Goal: Book appointment/travel/reservation

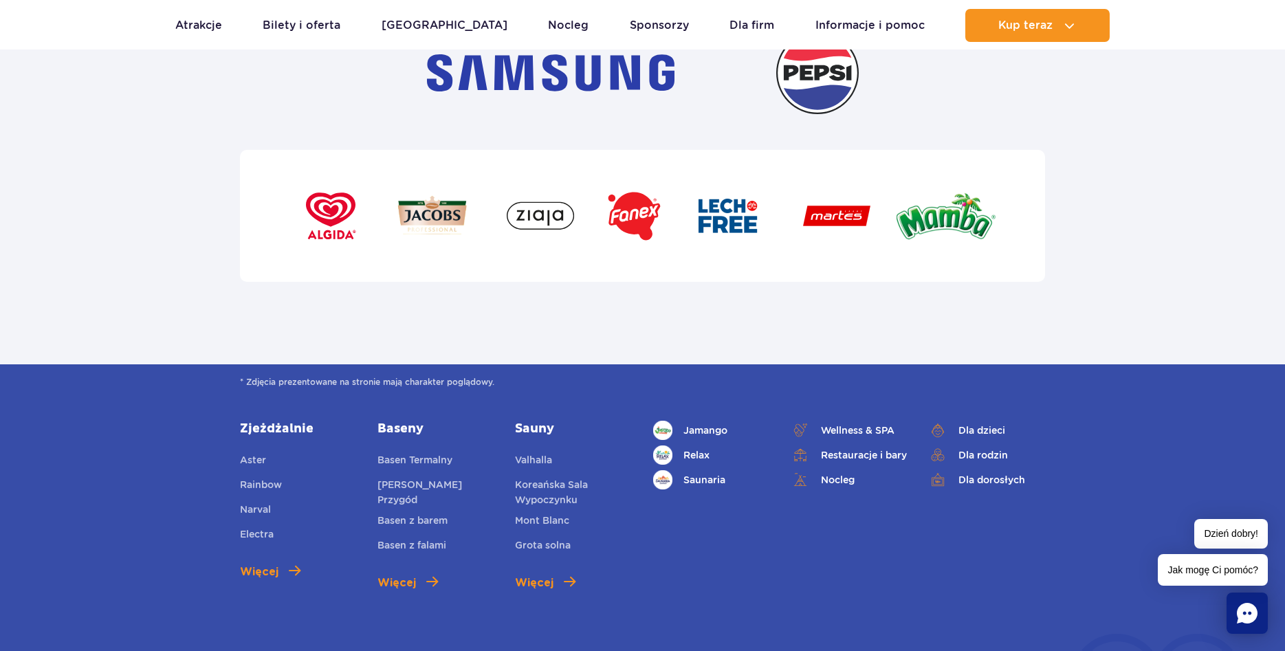
scroll to position [5051, 0]
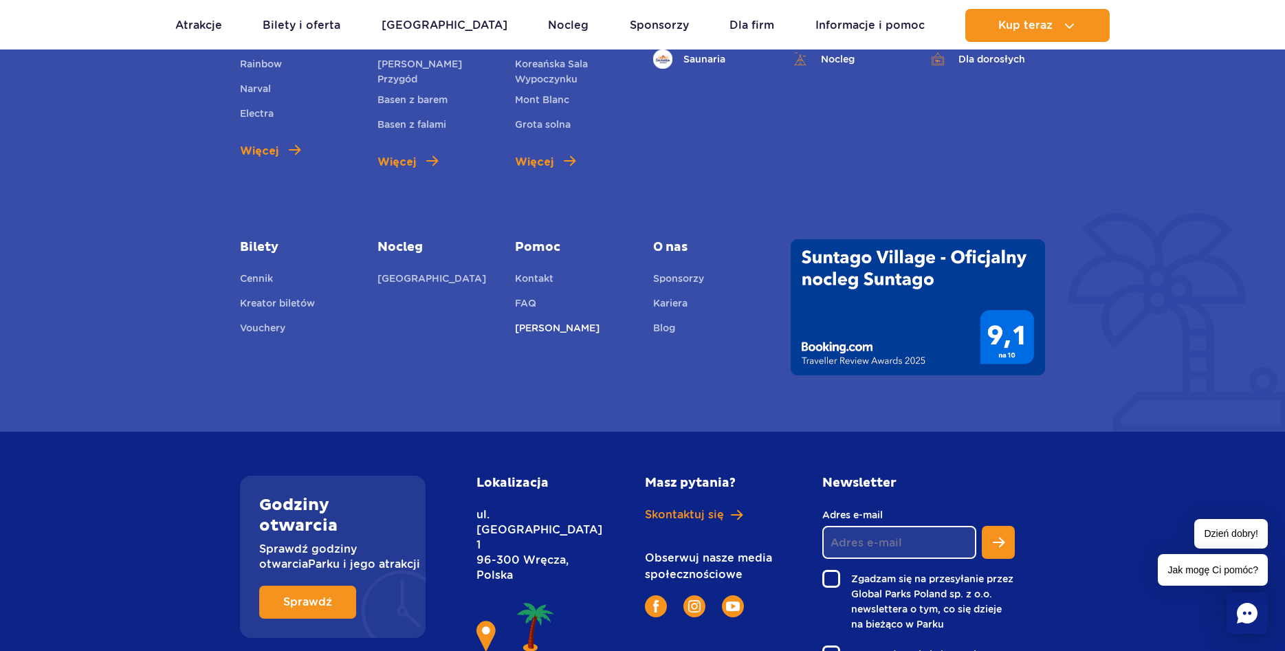
click at [540, 320] on link "[PERSON_NAME]" at bounding box center [557, 329] width 85 height 19
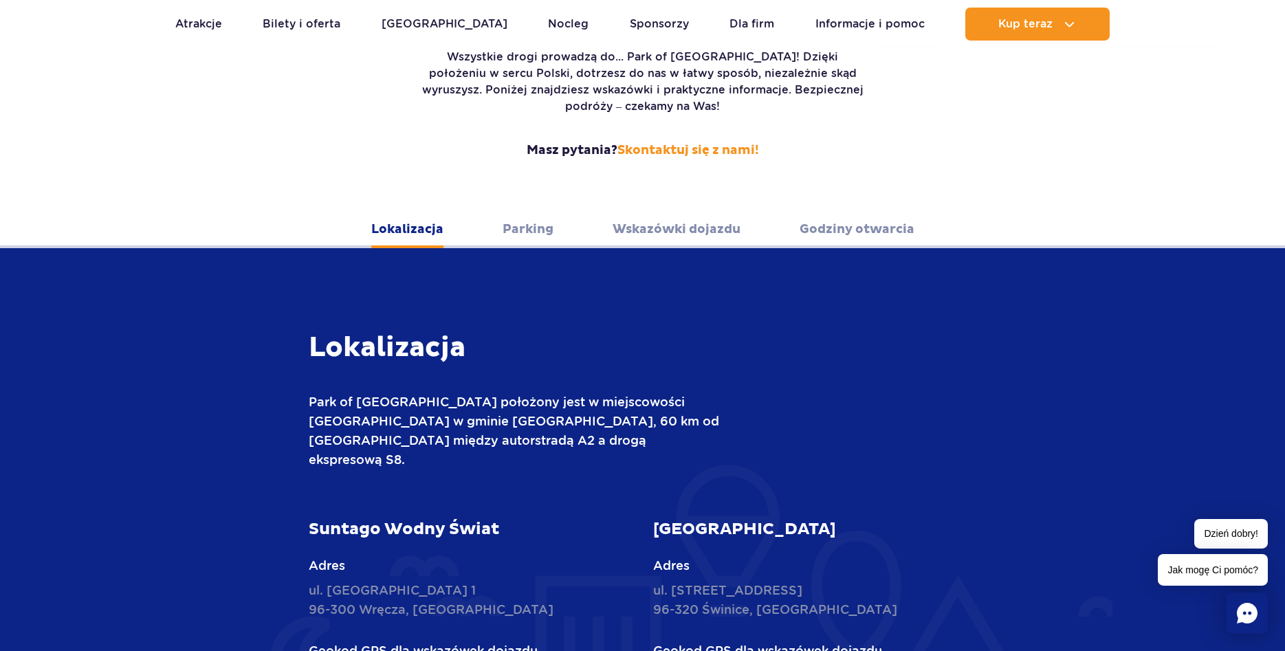
scroll to position [351, 0]
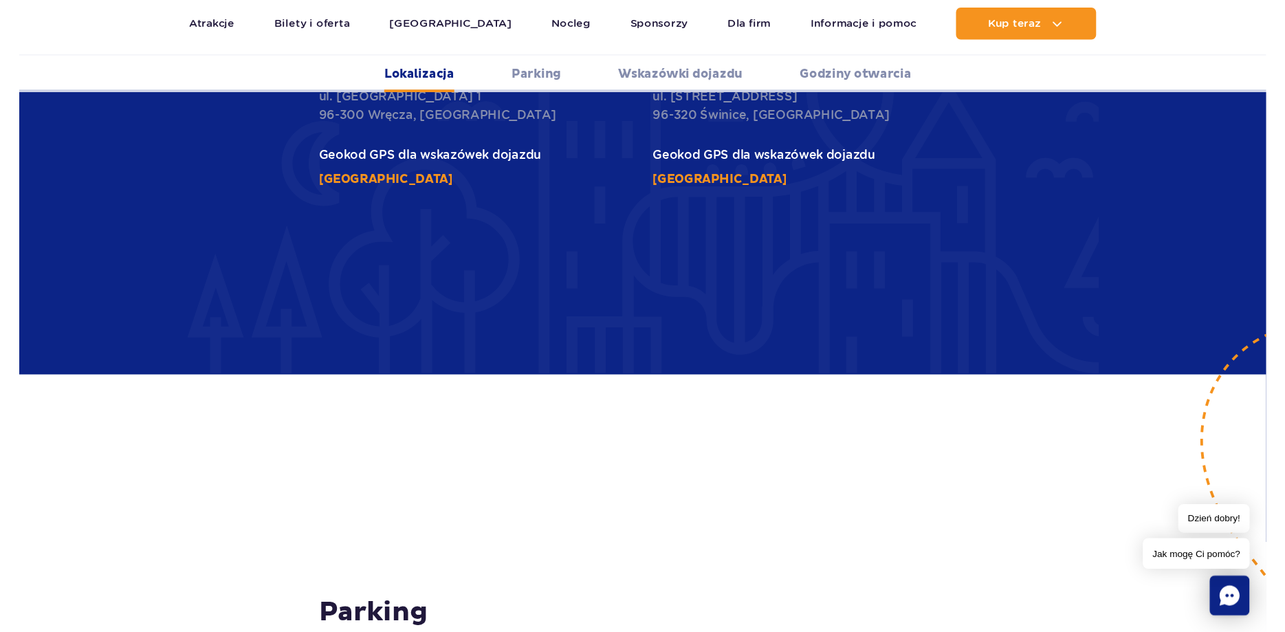
scroll to position [772, 0]
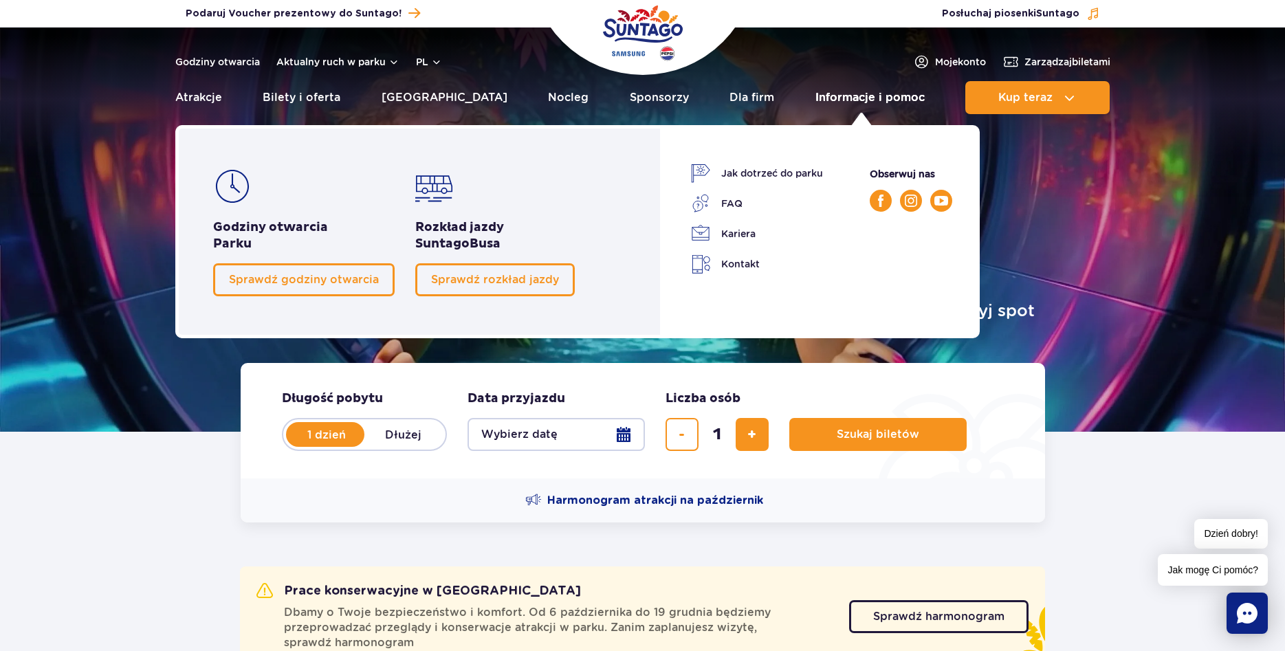
click at [878, 101] on link "Informacje i pomoc" at bounding box center [870, 97] width 109 height 33
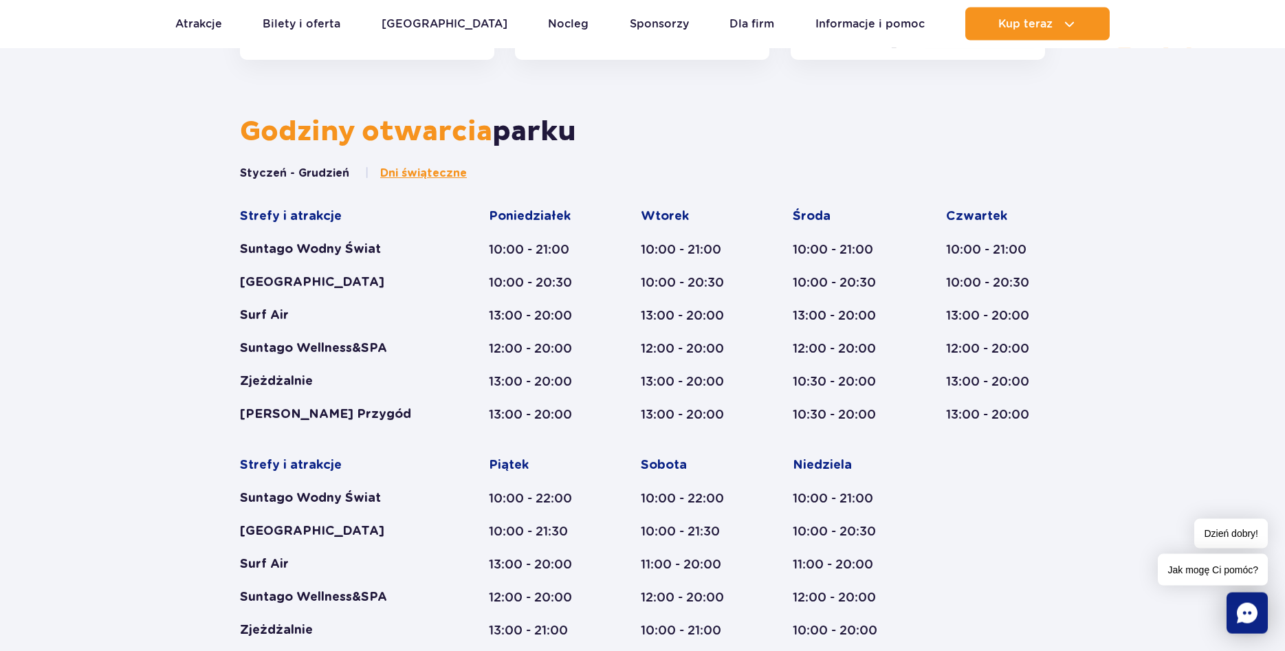
scroll to position [701, 0]
drag, startPoint x: 486, startPoint y: 248, endPoint x: 573, endPoint y: 250, distance: 86.7
click at [573, 250] on div "Strefy i atrakcje Suntago Wodny Świat Crocodile Island Surf Air Suntago Wellnes…" at bounding box center [642, 440] width 805 height 464
click at [605, 477] on div "Strefy i atrakcje Suntago Wodny Świat Crocodile Island Surf Air Suntago Wellnes…" at bounding box center [642, 440] width 805 height 464
drag, startPoint x: 633, startPoint y: 349, endPoint x: 728, endPoint y: 415, distance: 115.2
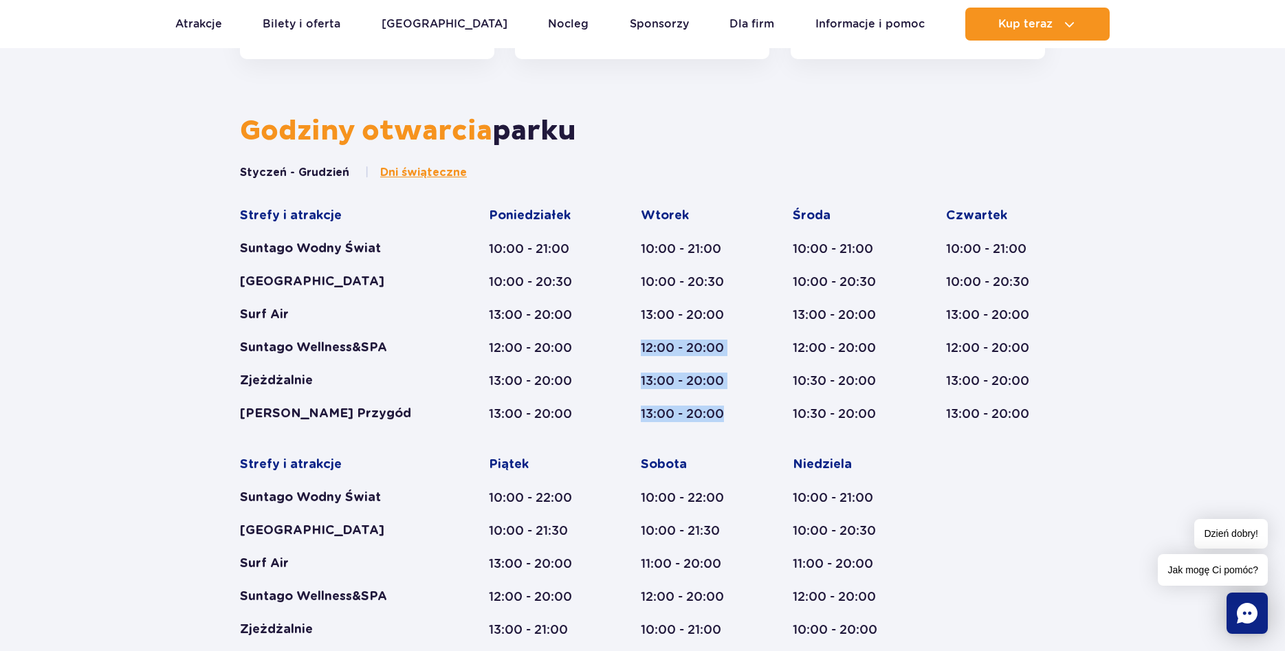
click at [728, 415] on div "Strefy i atrakcje Suntago Wodny Świat Crocodile Island Surf Air Suntago Wellnes…" at bounding box center [642, 440] width 805 height 464
click at [448, 506] on div "Strefy i atrakcje Suntago Wodny Świat Crocodile Island Surf Air Suntago Wellnes…" at bounding box center [642, 440] width 805 height 464
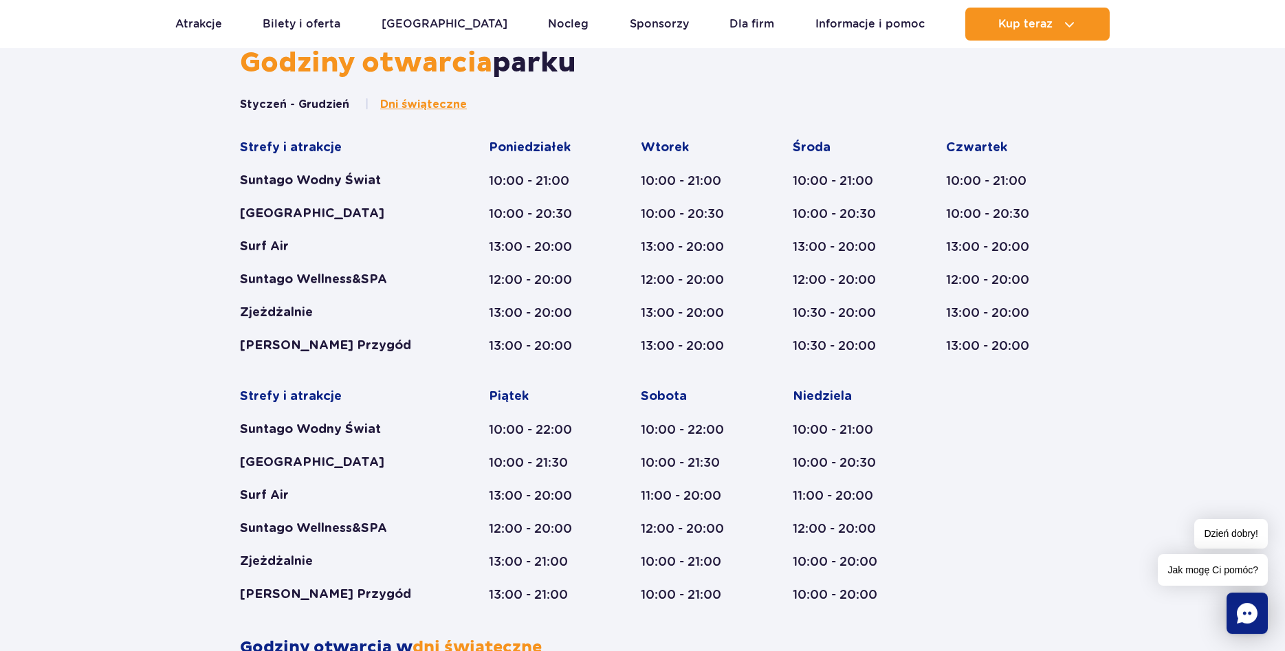
scroll to position [772, 0]
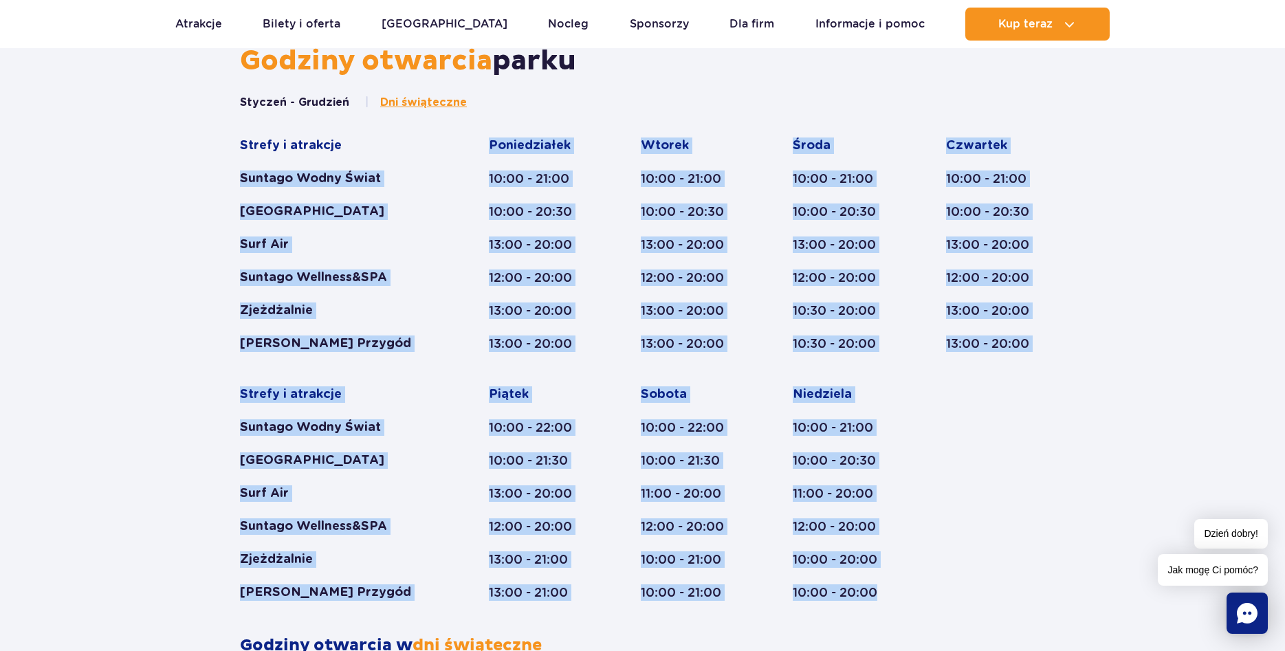
drag, startPoint x: 239, startPoint y: 178, endPoint x: 933, endPoint y: 552, distance: 788.3
click at [887, 589] on div "Styczeń - Grudzień Dni świąteczne Strefy i atrakcje Suntago Wodny Świat Crocodi…" at bounding box center [643, 365] width 826 height 541
click at [946, 516] on div "Strefy i atrakcje Suntago Wodny Świat Crocodile Island Surf Air Suntago Wellnes…" at bounding box center [642, 370] width 805 height 464
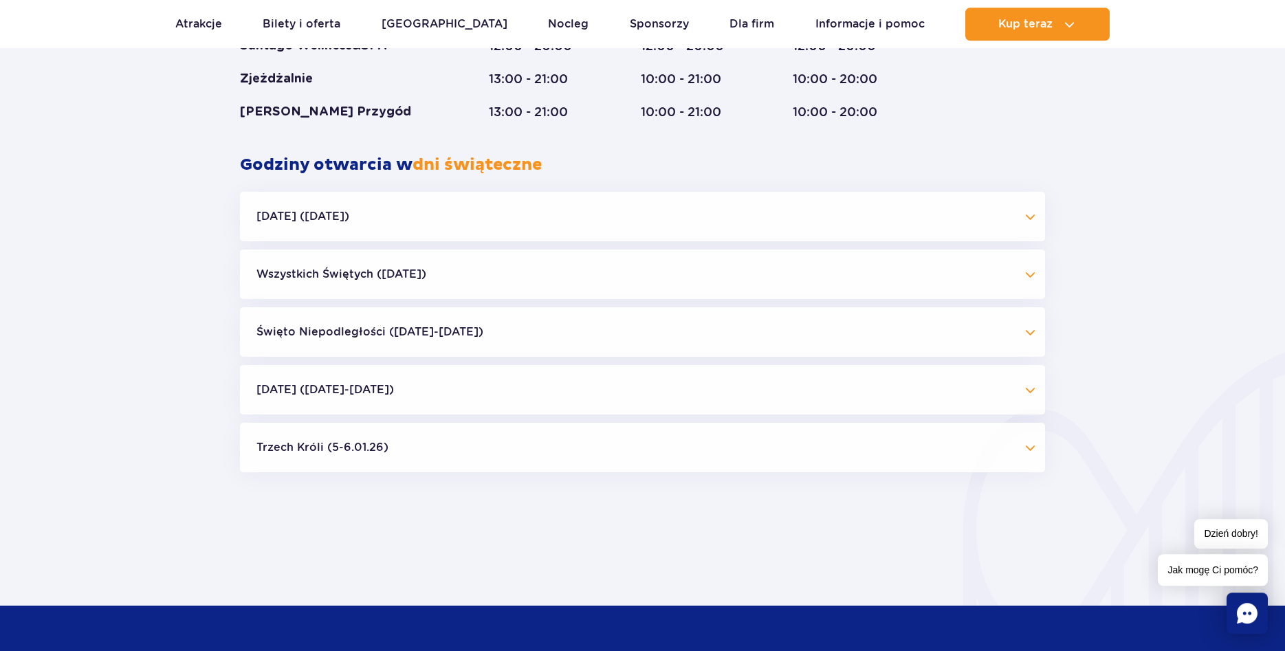
scroll to position [1333, 0]
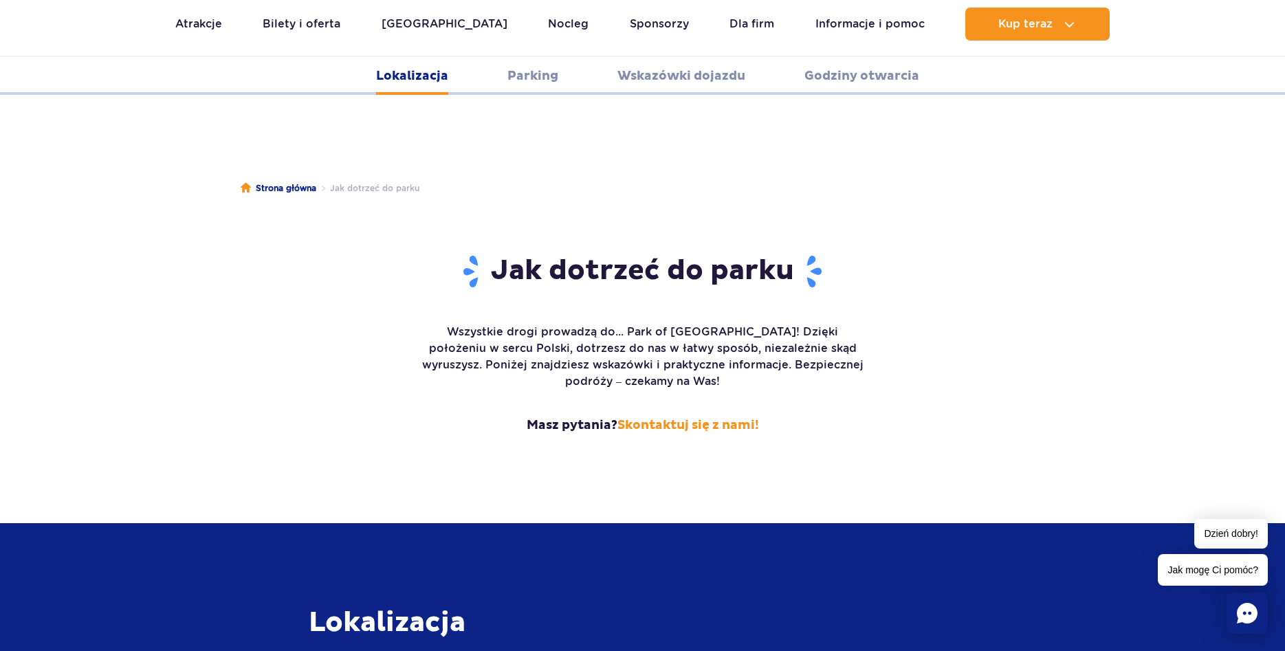
scroll to position [772, 0]
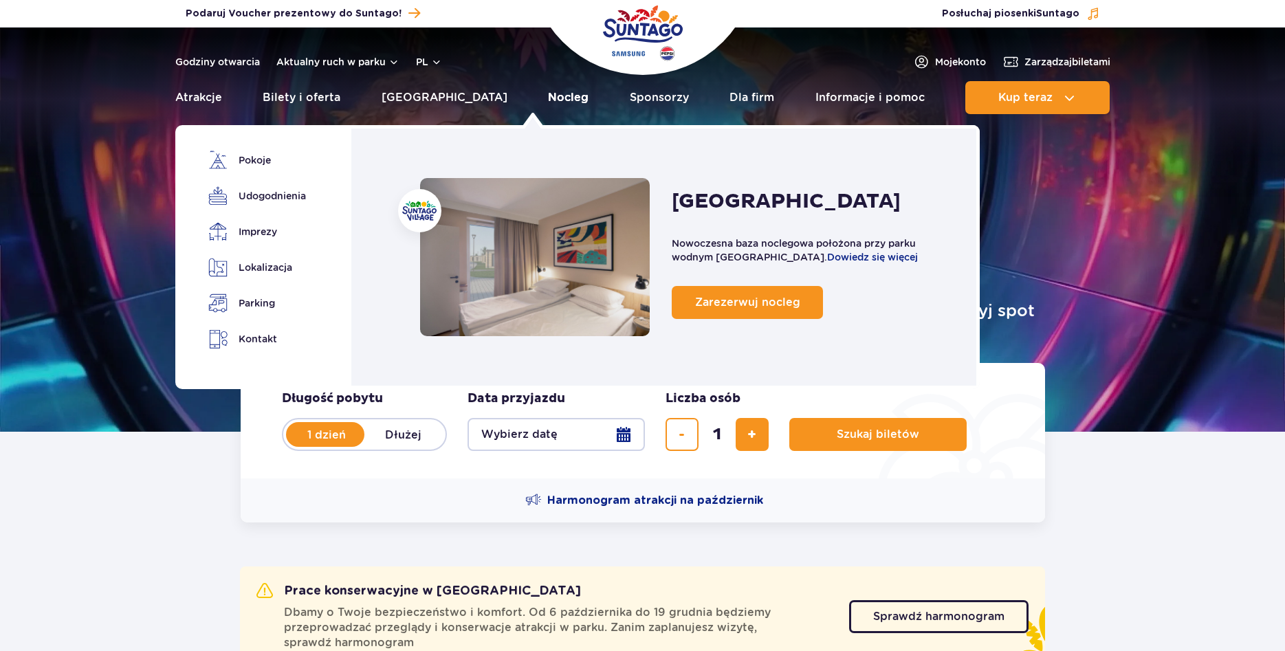
click at [548, 96] on link "Nocleg" at bounding box center [568, 97] width 41 height 33
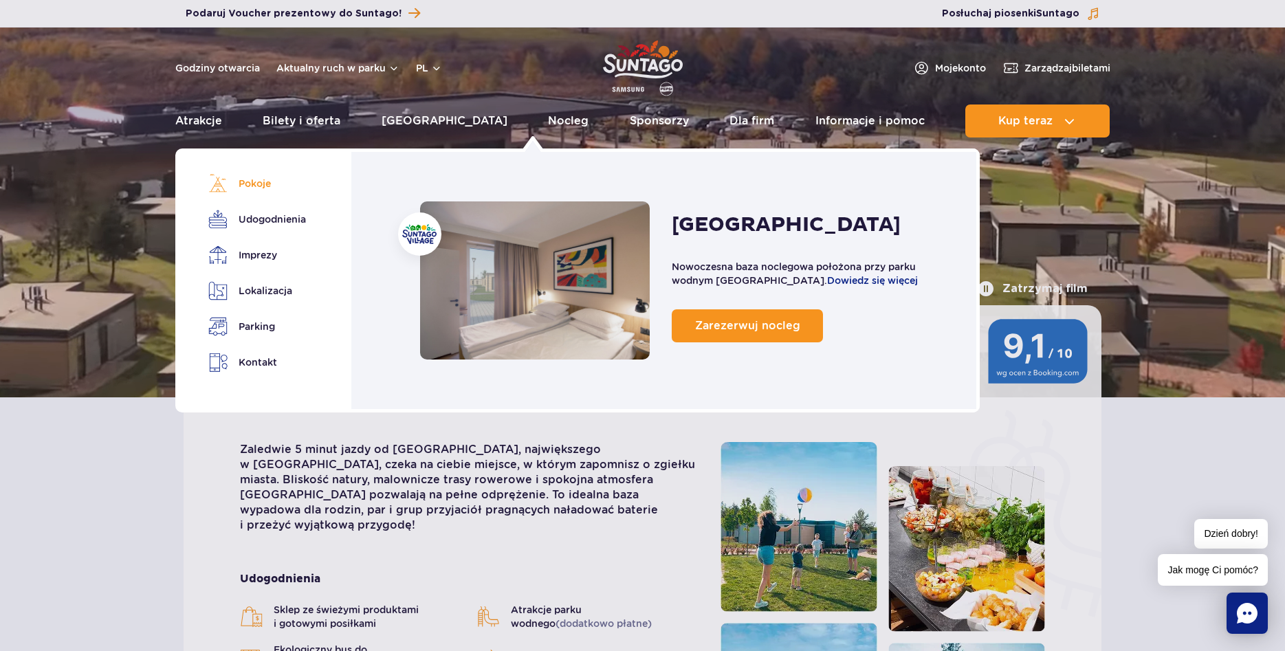
click at [263, 184] on link "Pokoje" at bounding box center [254, 183] width 93 height 19
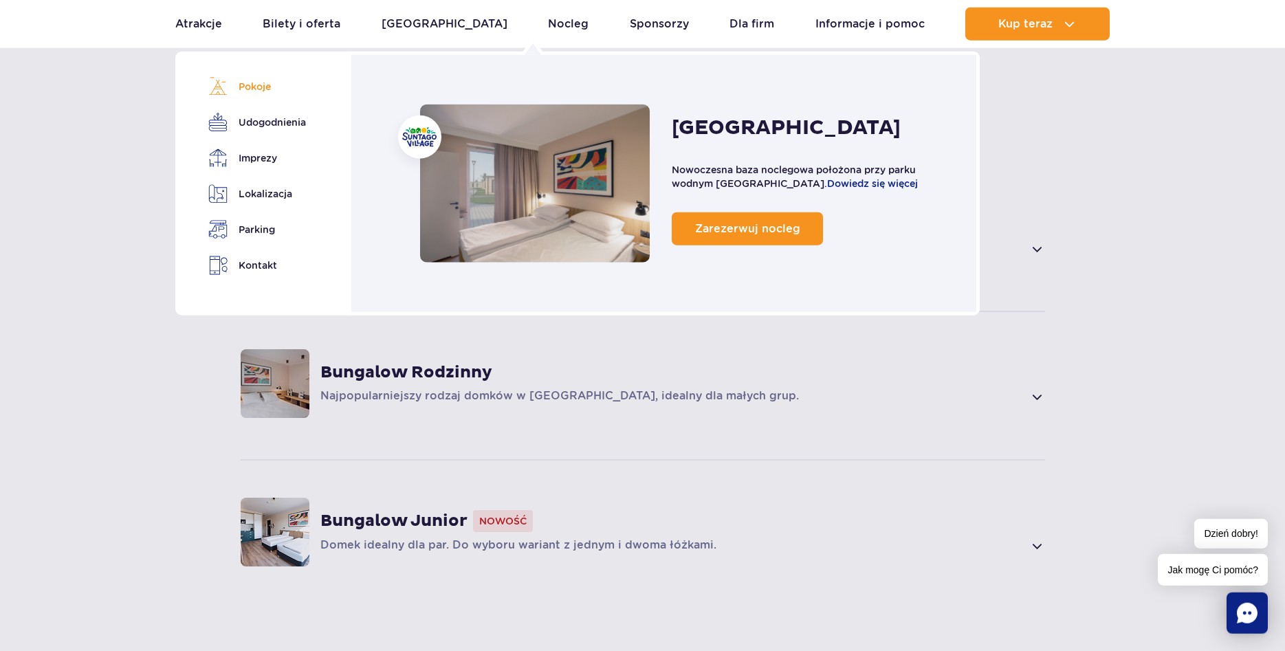
scroll to position [981, 0]
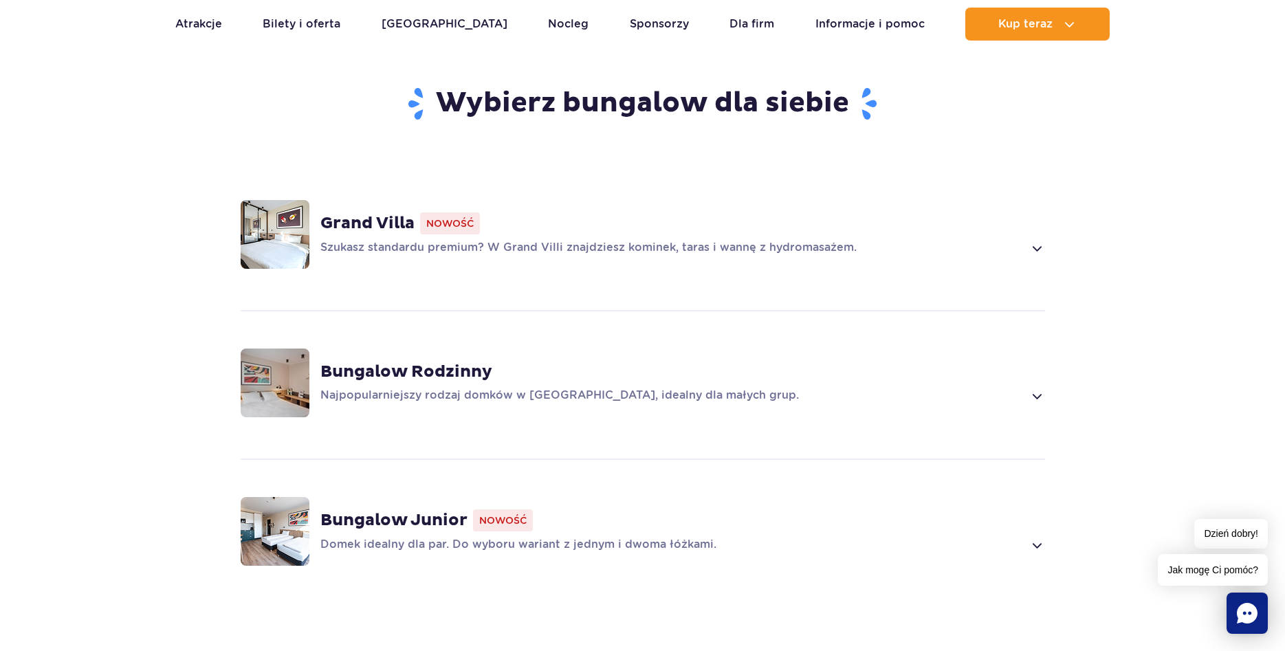
drag, startPoint x: 1030, startPoint y: 250, endPoint x: 1040, endPoint y: 250, distance: 9.6
click at [1040, 250] on span at bounding box center [1037, 248] width 16 height 17
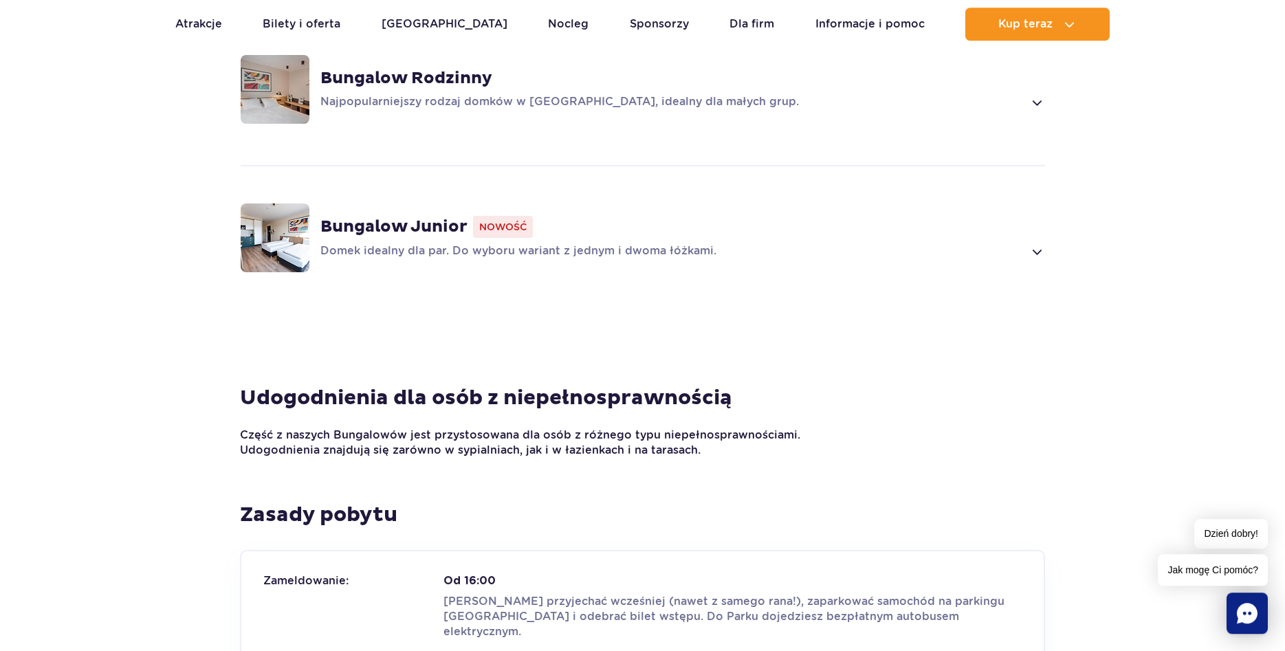
scroll to position [1708, 0]
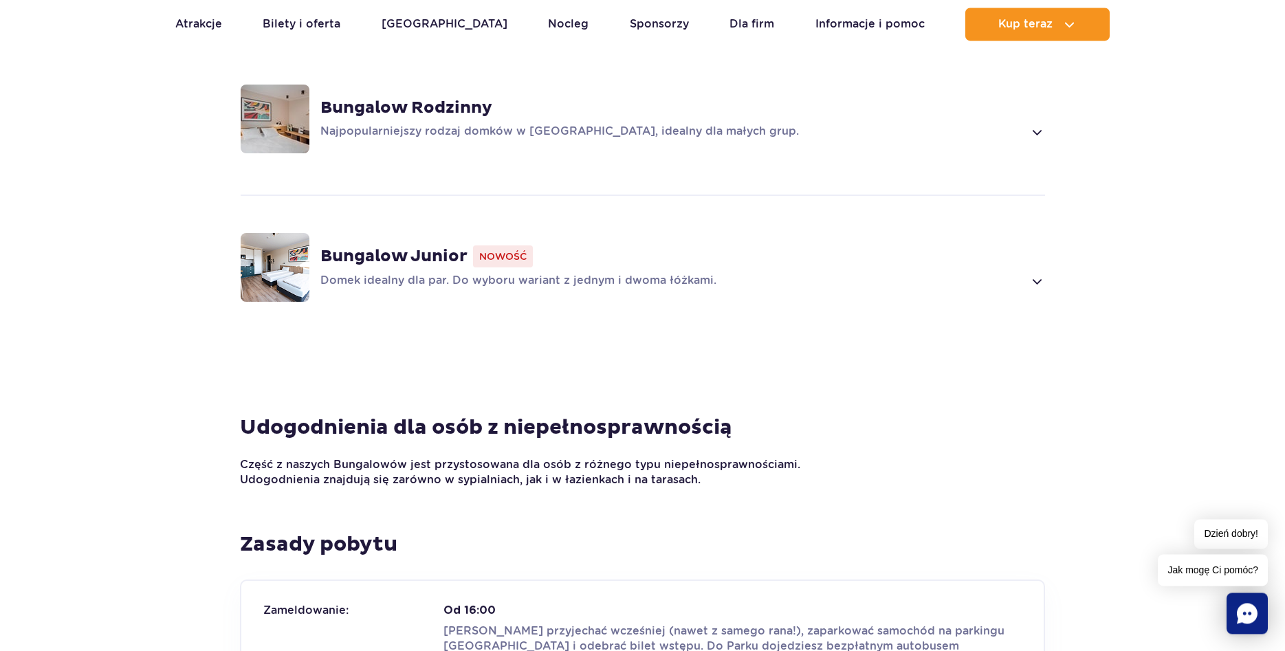
click at [1036, 283] on span at bounding box center [1037, 281] width 16 height 17
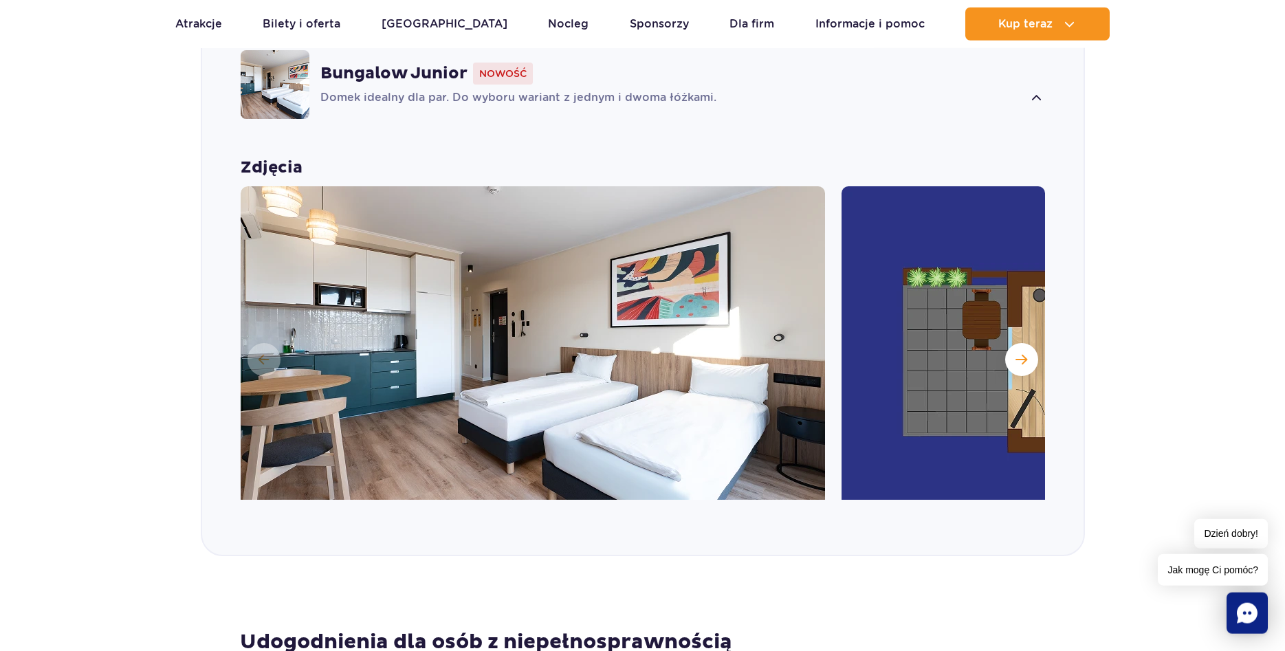
scroll to position [1375, 0]
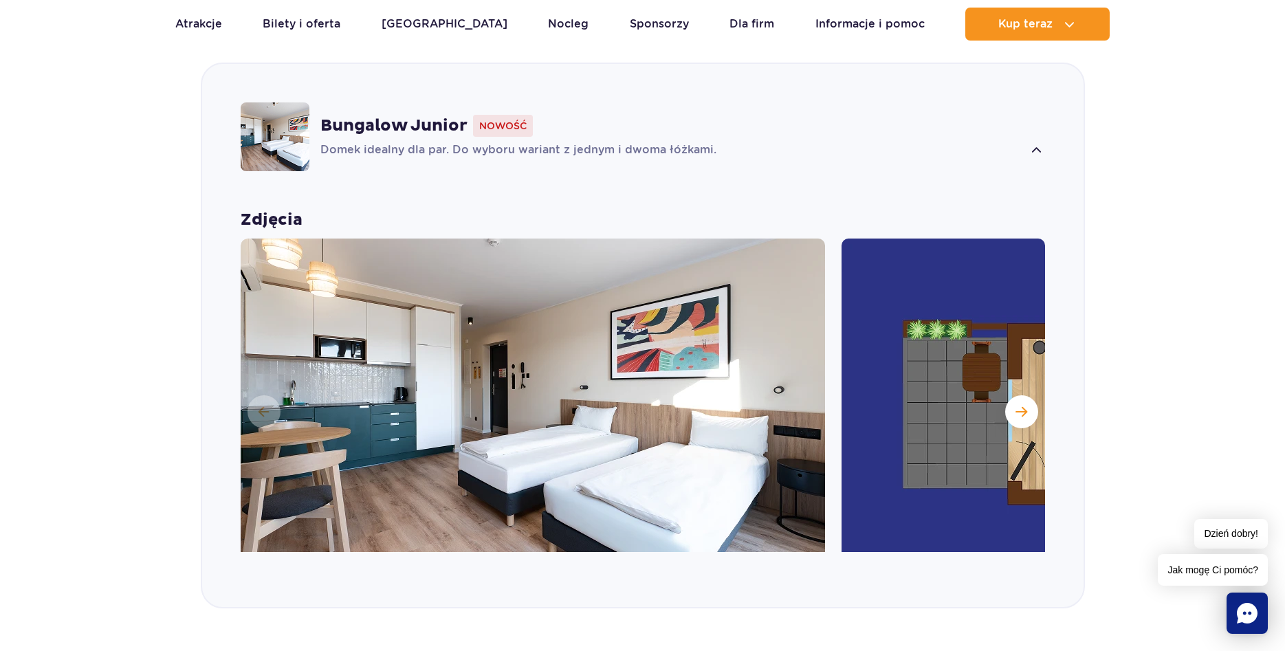
click at [428, 125] on strong "Bungalow Junior" at bounding box center [393, 126] width 147 height 21
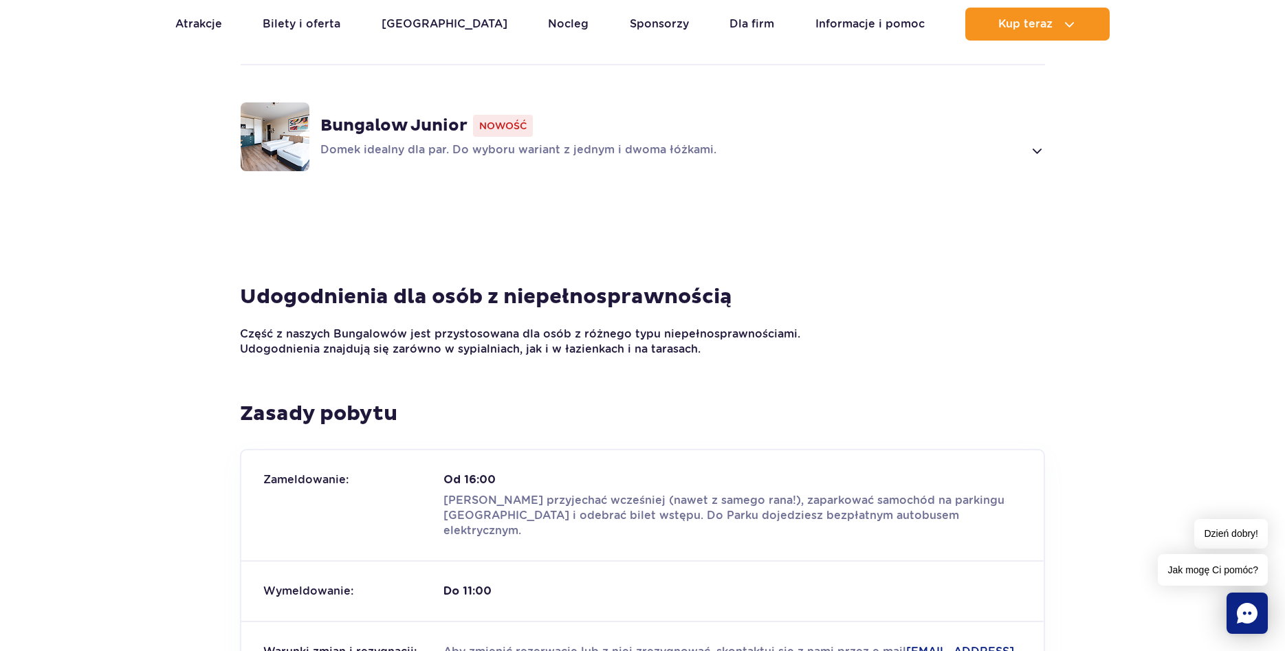
click at [427, 124] on strong "Bungalow Junior" at bounding box center [393, 126] width 147 height 21
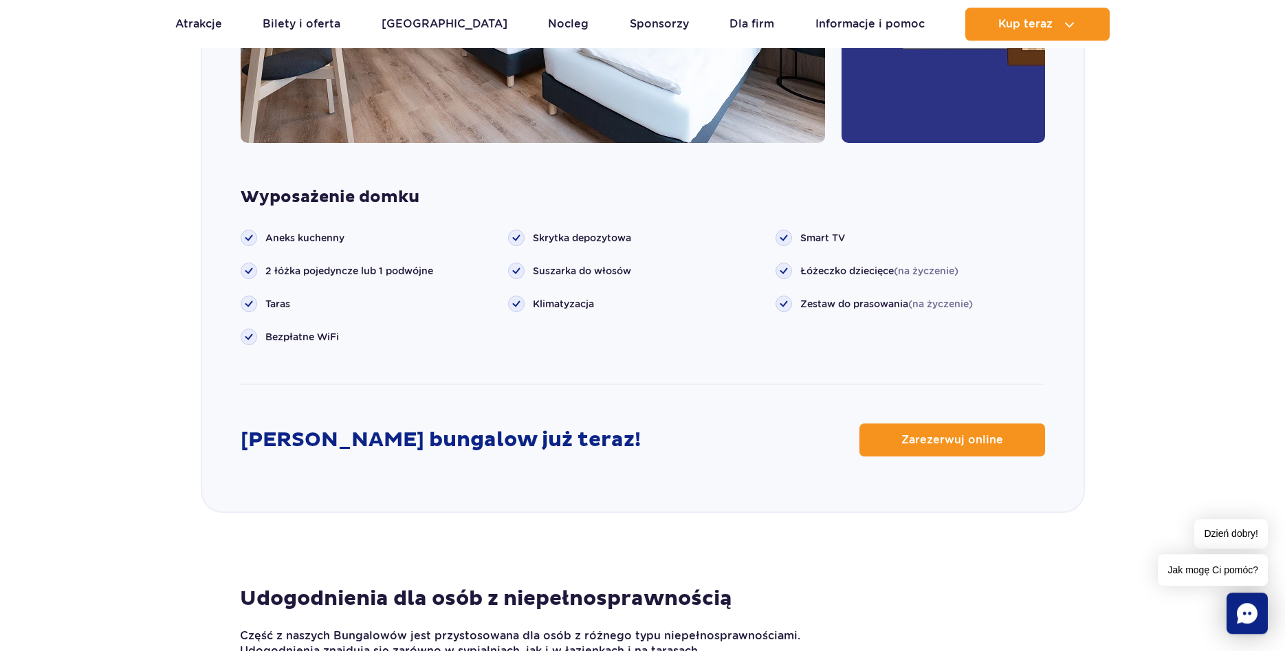
scroll to position [1796, 0]
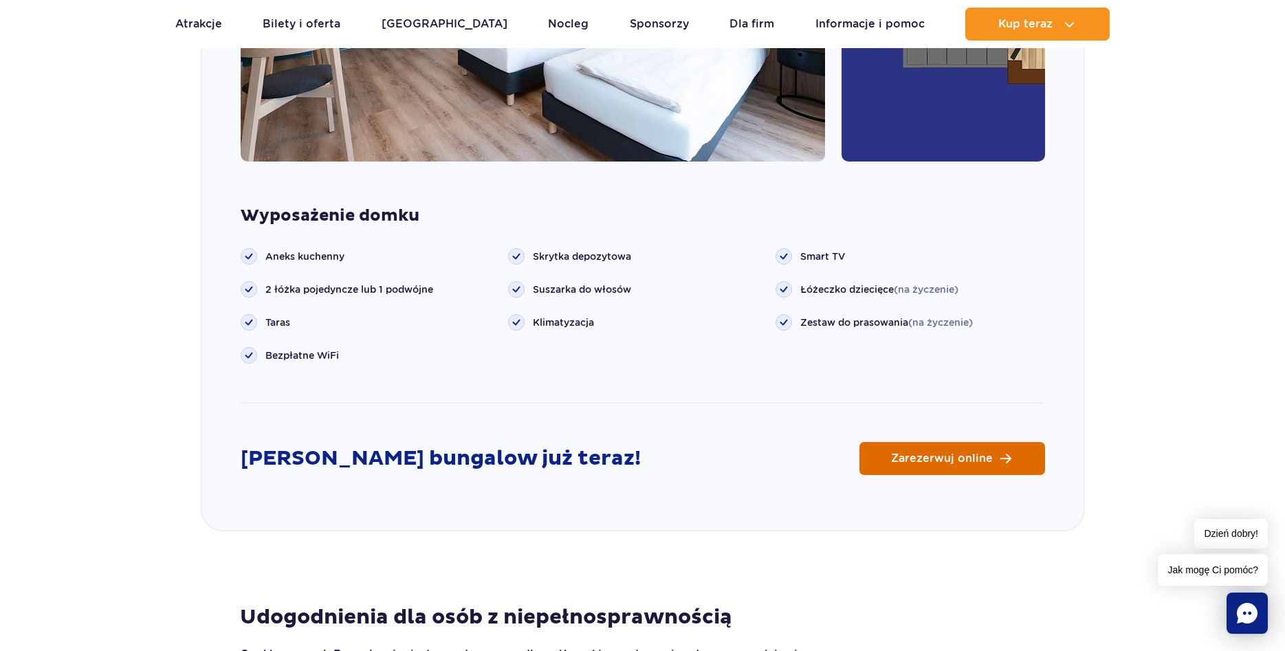
click at [903, 466] on link "Zarezerwuj online" at bounding box center [953, 458] width 186 height 33
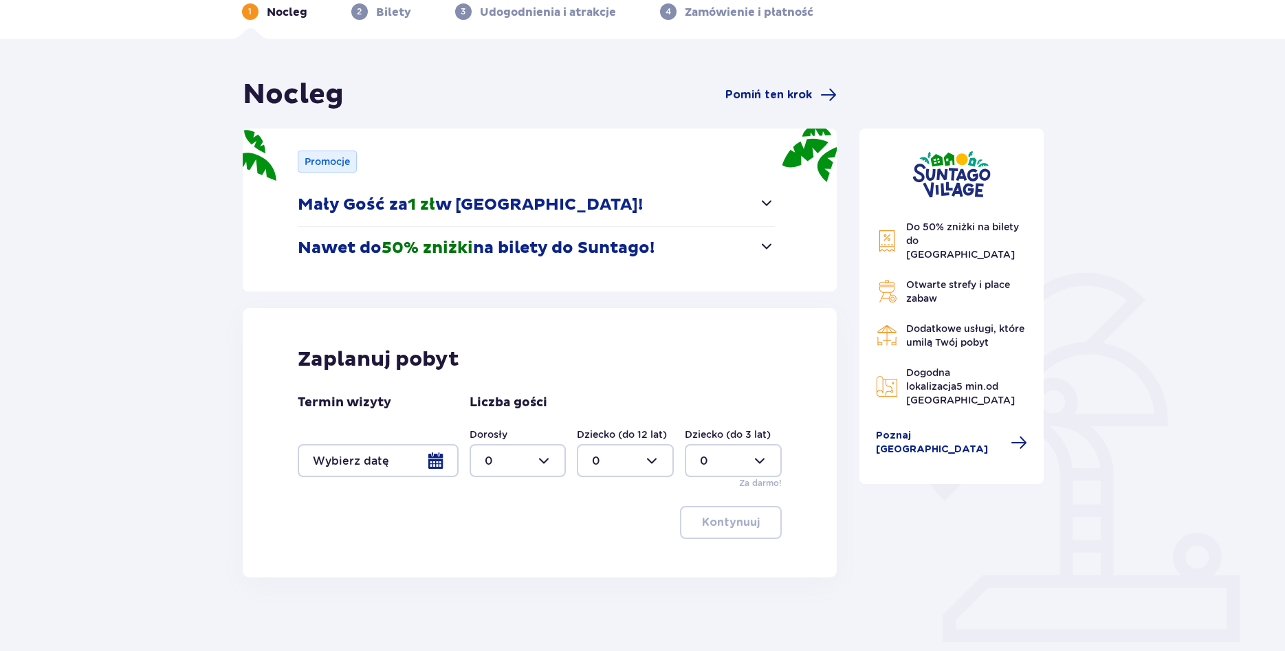
scroll to position [70, 0]
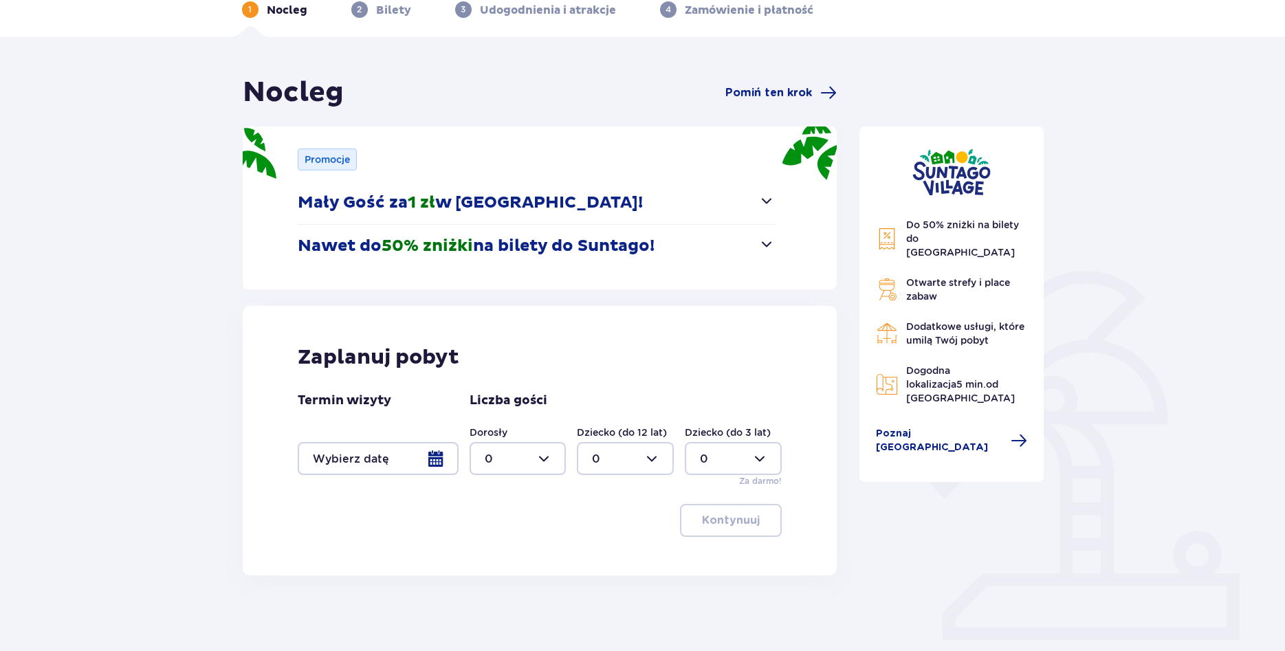
click at [554, 458] on div at bounding box center [518, 458] width 97 height 33
click at [492, 567] on span "2" at bounding box center [518, 558] width 94 height 29
type input "2"
click at [431, 460] on div at bounding box center [378, 458] width 161 height 33
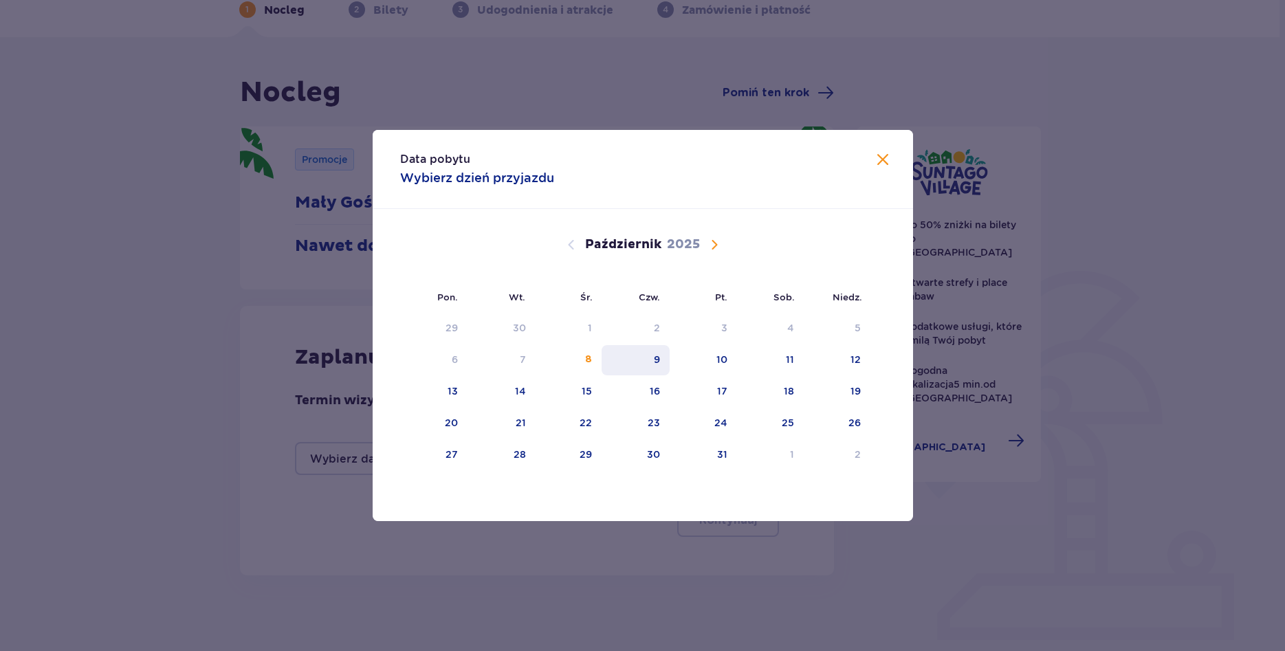
click at [660, 359] on div "9" at bounding box center [657, 360] width 6 height 14
click at [725, 362] on div "10" at bounding box center [722, 360] width 11 height 14
type input "[DATE] - [DATE]"
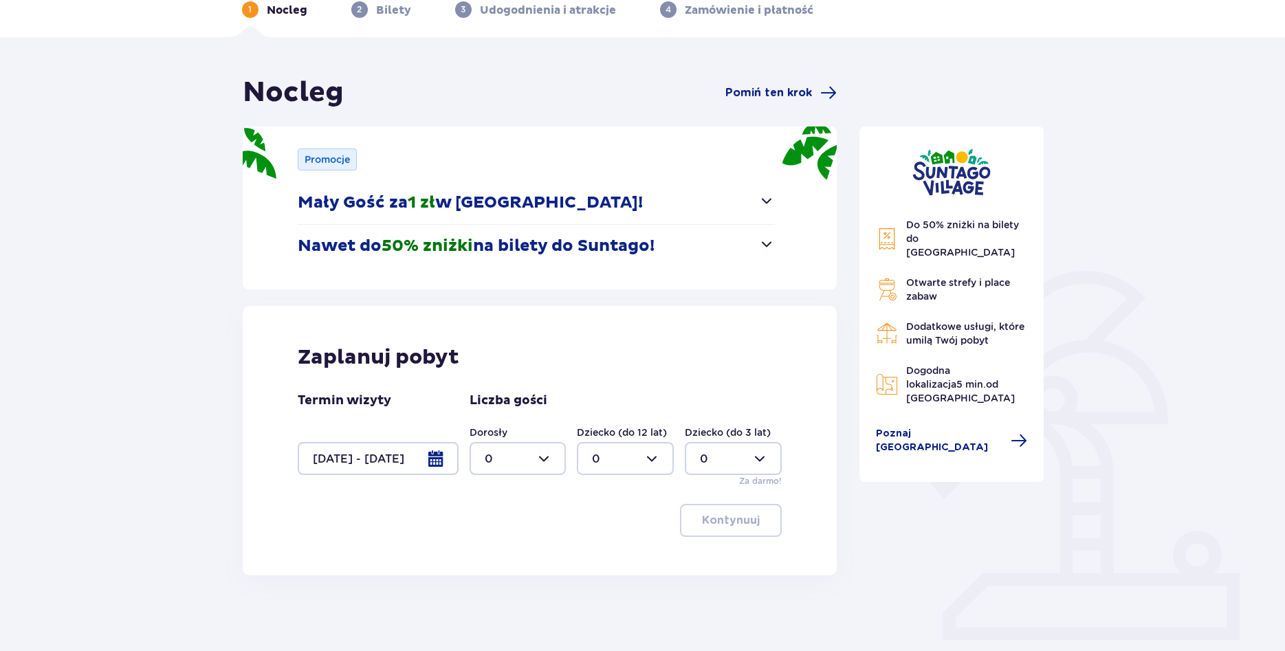
click at [556, 461] on div at bounding box center [518, 458] width 97 height 33
click at [503, 554] on div "2" at bounding box center [518, 558] width 67 height 15
type input "2"
click at [765, 515] on span "button" at bounding box center [762, 520] width 17 height 17
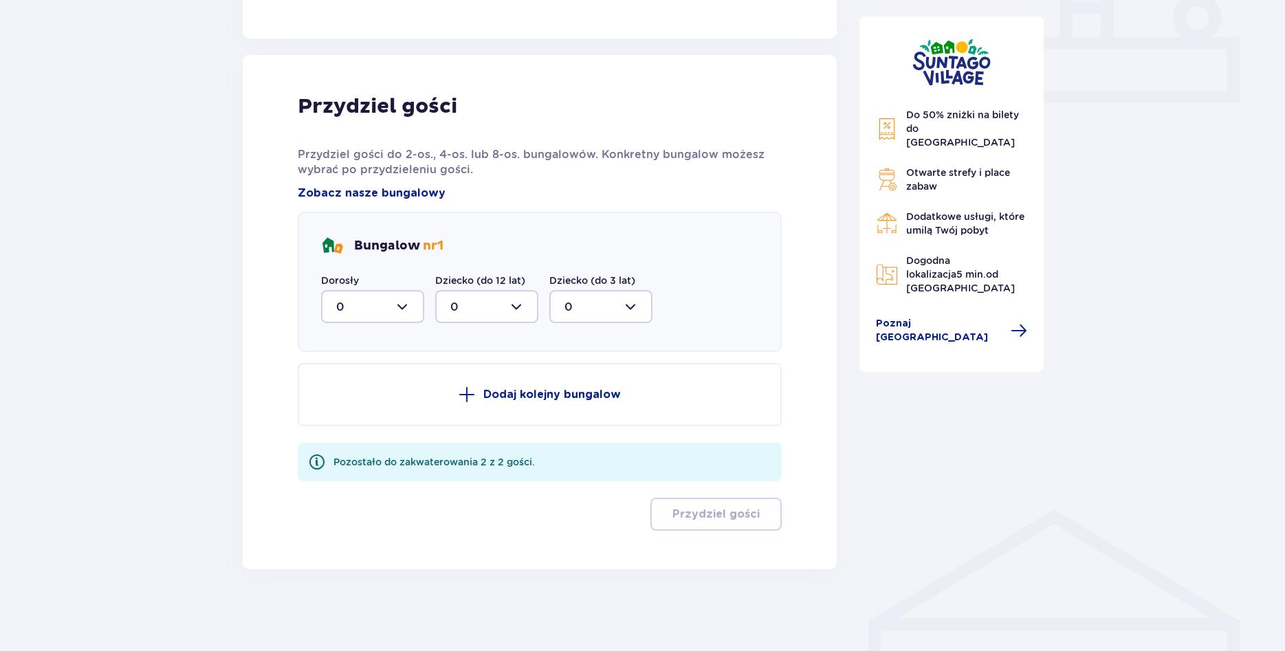
scroll to position [608, 0]
click at [416, 304] on div at bounding box center [372, 306] width 103 height 33
click at [369, 404] on div "2" at bounding box center [372, 405] width 73 height 15
type input "2"
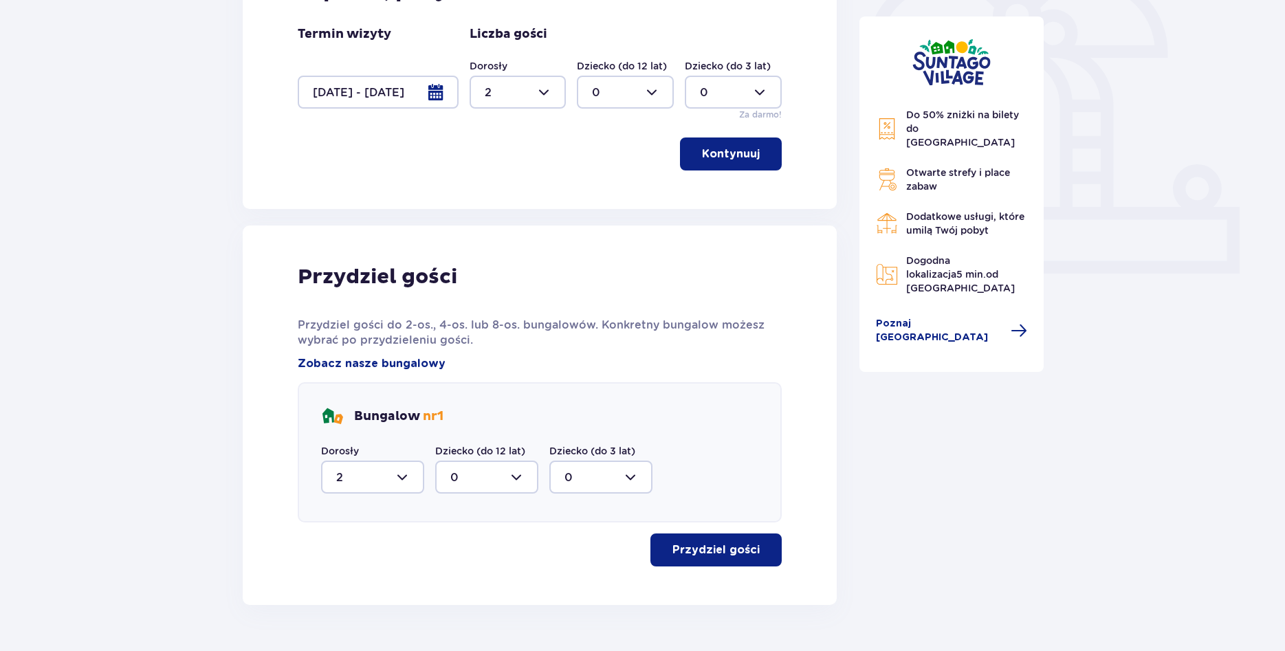
scroll to position [473, 0]
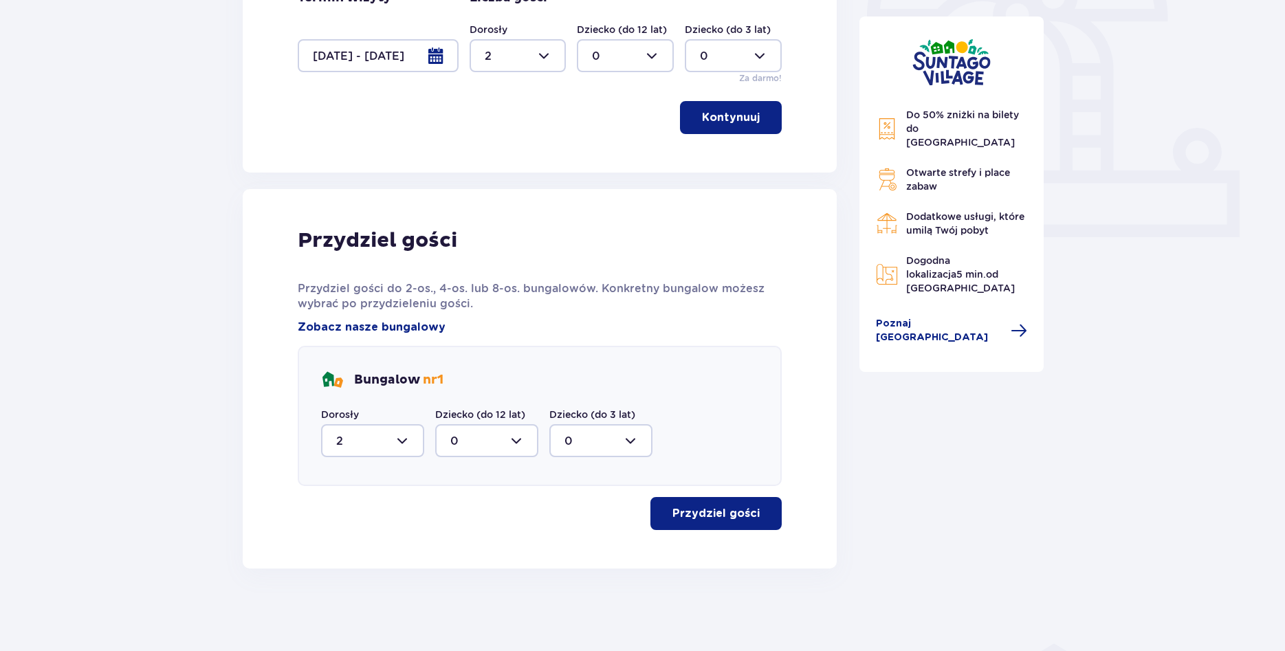
click at [708, 512] on p "Przydziel gości" at bounding box center [716, 513] width 87 height 15
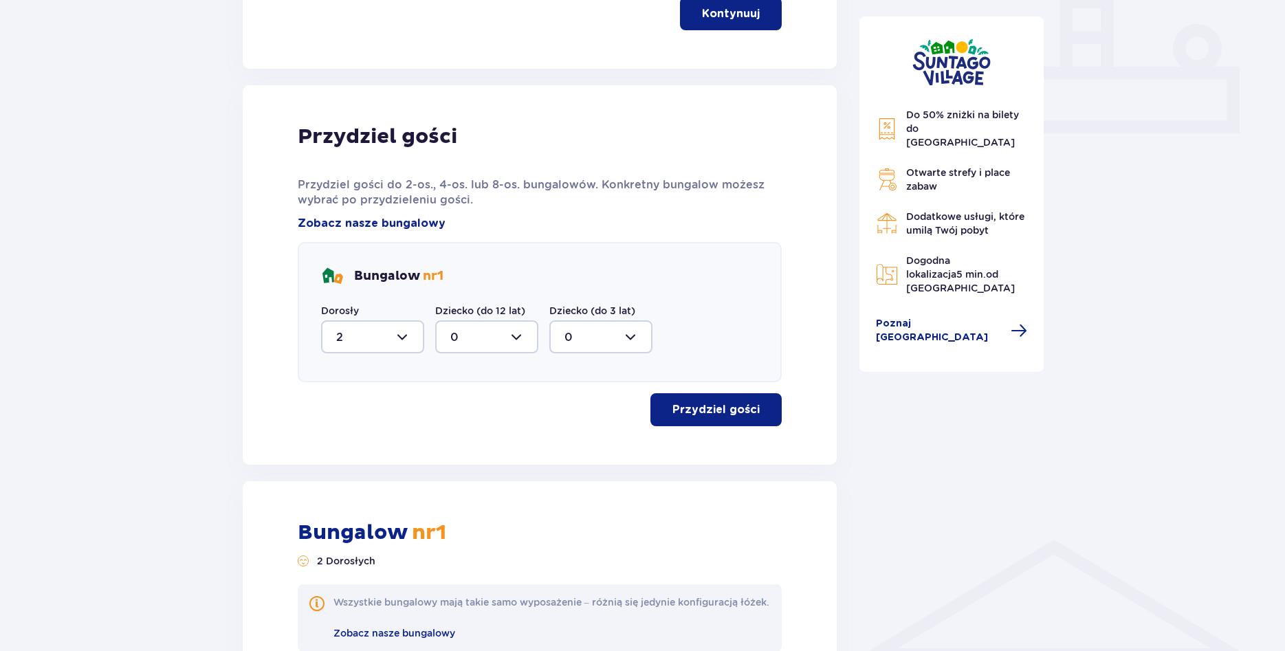
scroll to position [801, 0]
